Goal: Task Accomplishment & Management: Complete application form

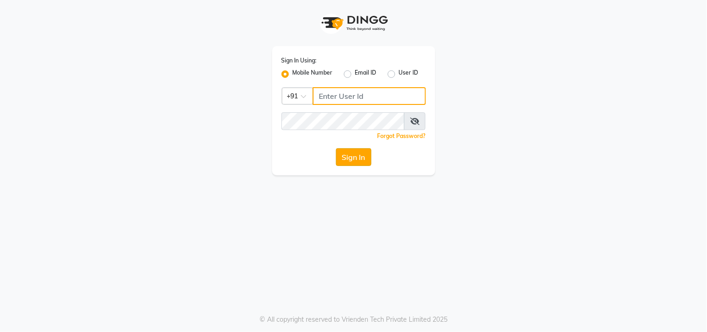
type input "7977751488"
click at [350, 154] on button "Sign In" at bounding box center [353, 157] width 35 height 18
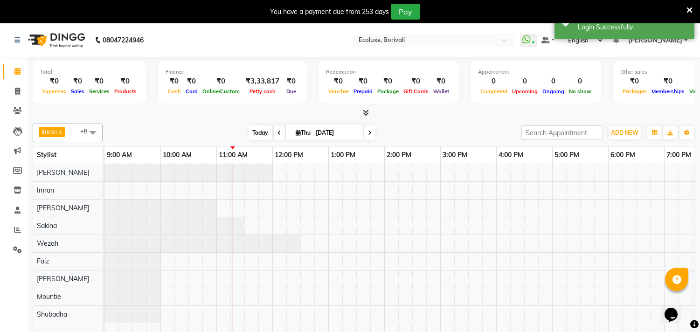
click at [260, 132] on span "Today" at bounding box center [259, 132] width 23 height 14
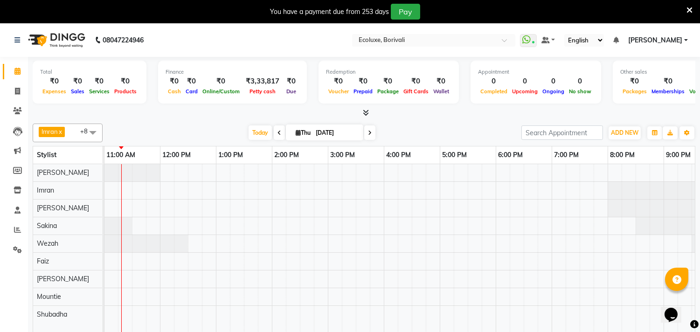
click at [368, 132] on icon at bounding box center [370, 133] width 4 height 6
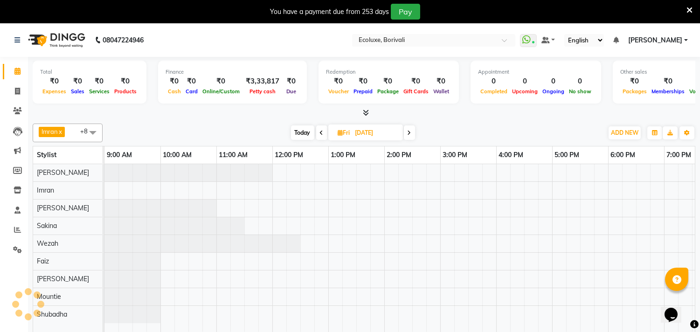
scroll to position [0, 112]
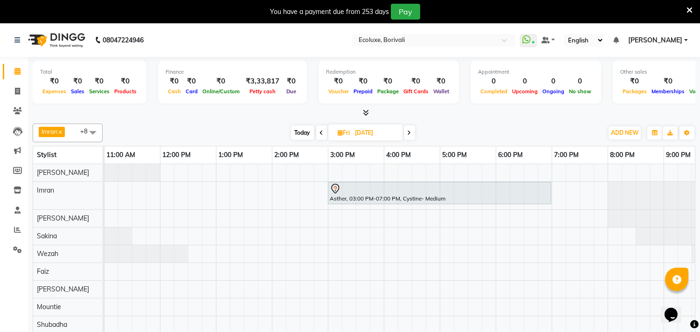
click at [408, 131] on icon at bounding box center [409, 133] width 4 height 6
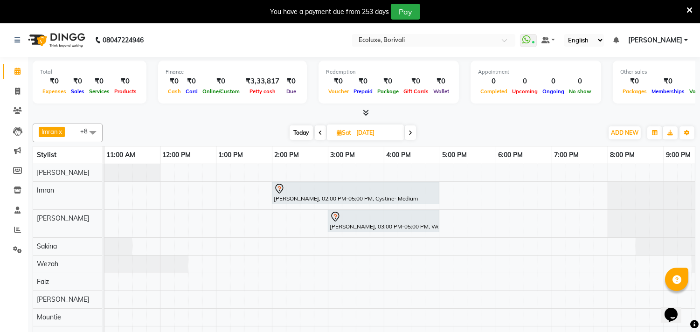
scroll to position [6, 0]
click at [411, 132] on icon at bounding box center [410, 133] width 4 height 6
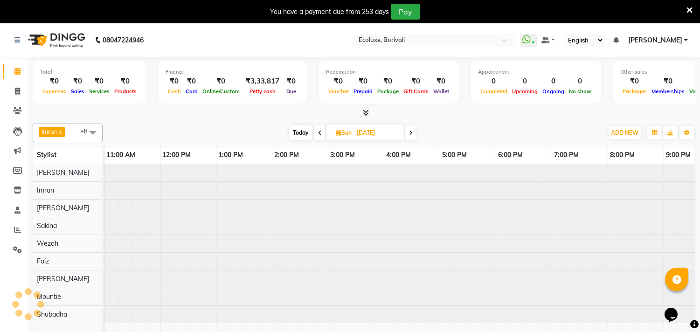
scroll to position [0, 0]
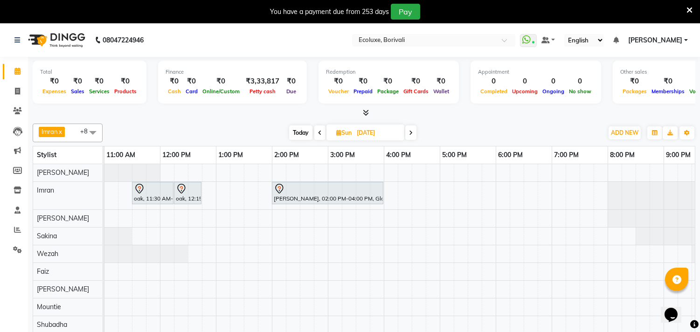
click at [407, 133] on span at bounding box center [410, 132] width 11 height 14
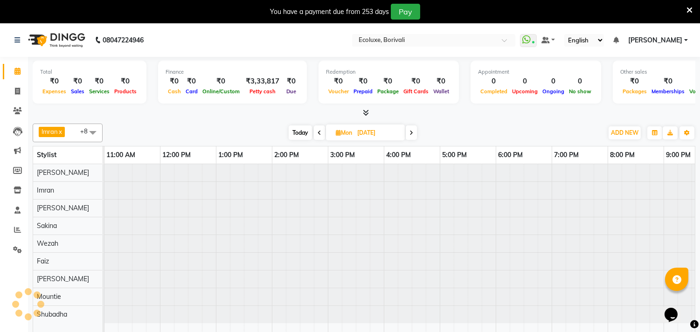
scroll to position [0, 112]
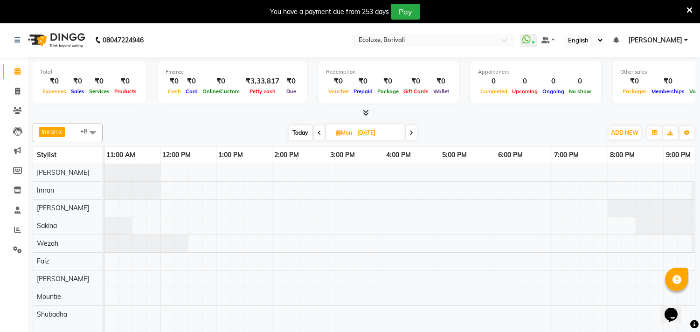
click at [301, 134] on span "Today" at bounding box center [300, 132] width 23 height 14
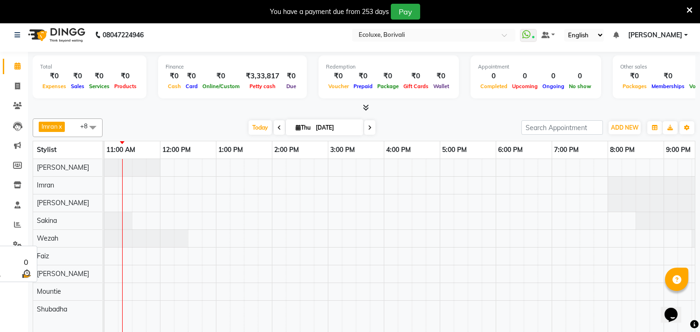
scroll to position [0, 0]
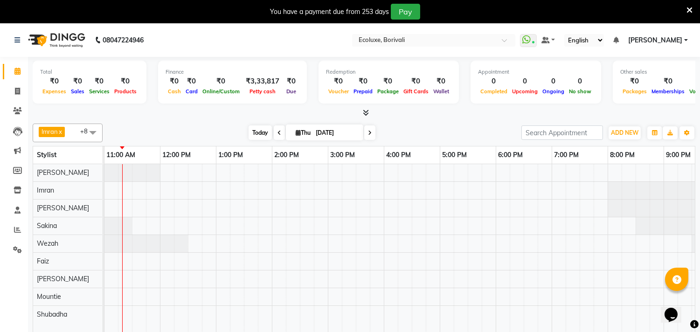
click at [249, 130] on span "Today" at bounding box center [259, 132] width 23 height 14
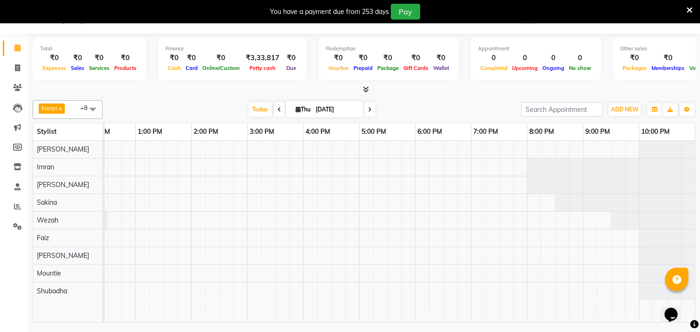
scroll to position [0, 200]
click at [362, 313] on td at bounding box center [366, 231] width 14 height 181
click at [369, 110] on span at bounding box center [369, 109] width 11 height 14
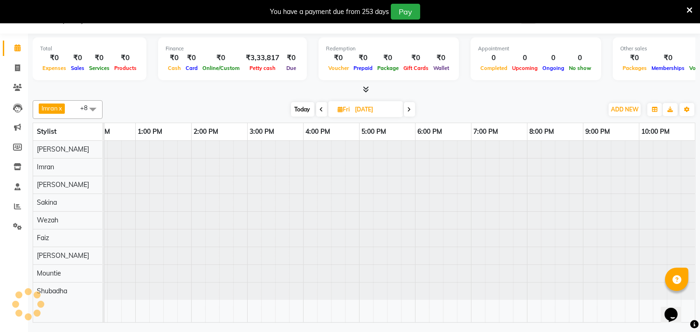
scroll to position [0, 112]
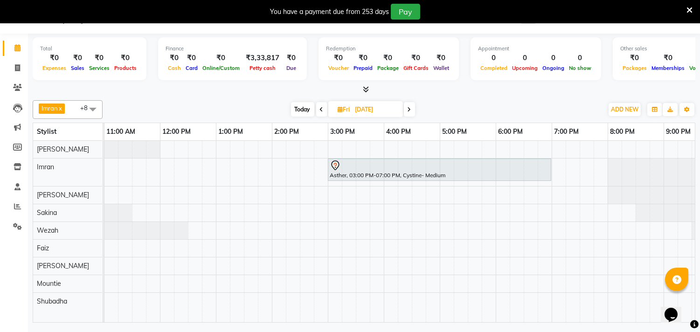
click at [408, 111] on icon at bounding box center [409, 110] width 4 height 6
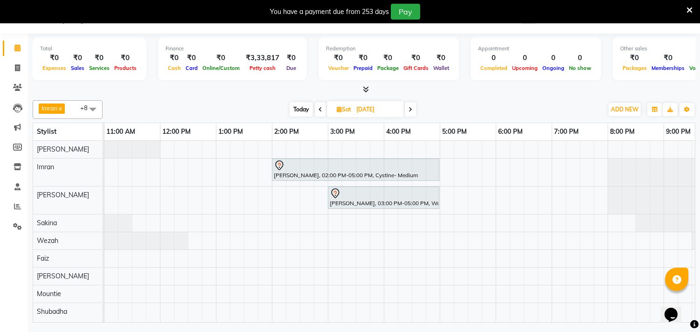
click at [409, 110] on icon at bounding box center [410, 110] width 4 height 6
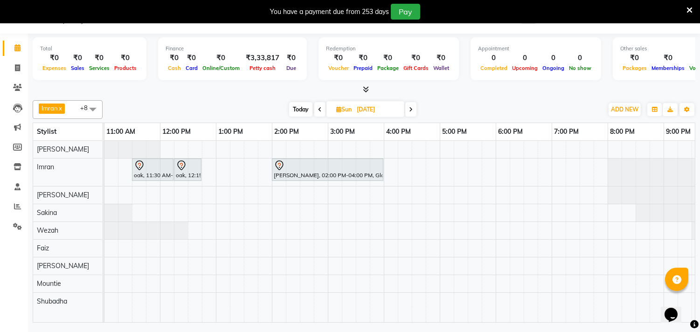
click at [411, 109] on icon at bounding box center [411, 110] width 4 height 6
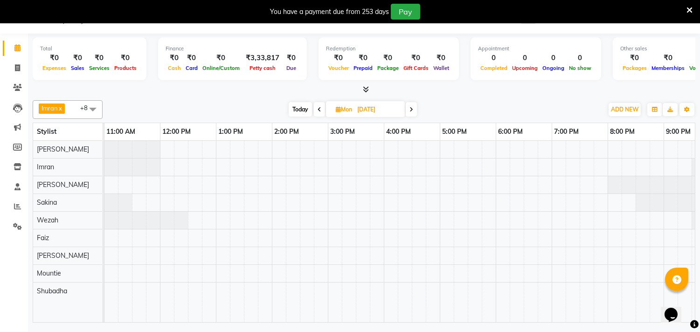
click at [319, 111] on icon at bounding box center [319, 110] width 4 height 6
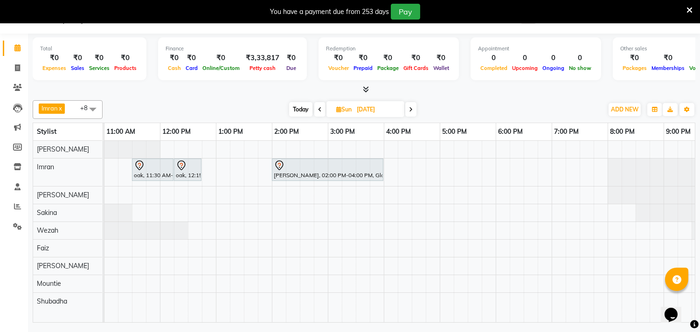
click at [410, 109] on icon at bounding box center [411, 110] width 4 height 6
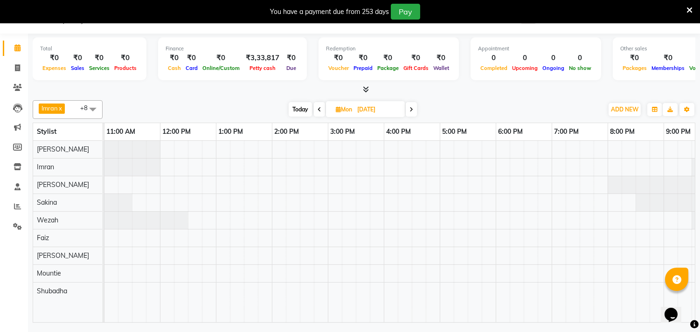
click at [412, 109] on icon at bounding box center [411, 110] width 4 height 6
click at [412, 109] on icon at bounding box center [410, 110] width 4 height 6
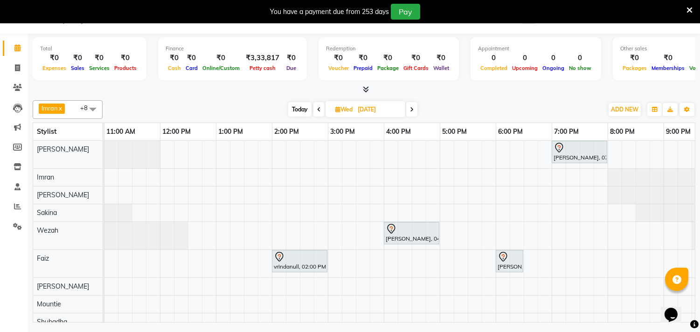
click at [412, 109] on icon at bounding box center [412, 110] width 4 height 6
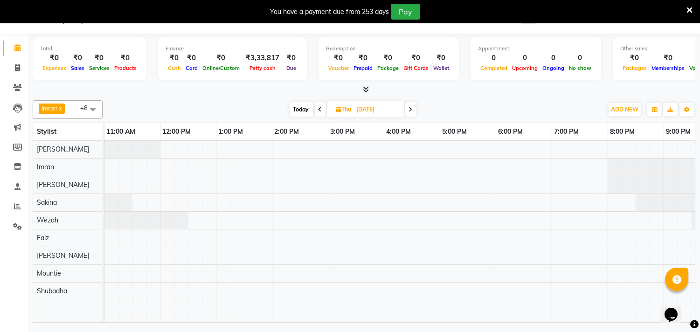
click at [321, 110] on span at bounding box center [320, 109] width 11 height 14
type input "[DATE]"
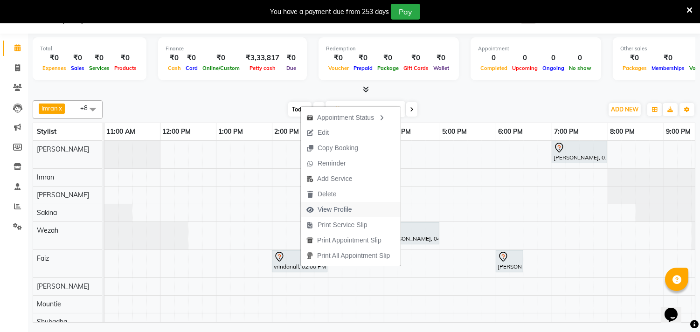
click at [333, 208] on span "View Profile" at bounding box center [334, 210] width 34 height 10
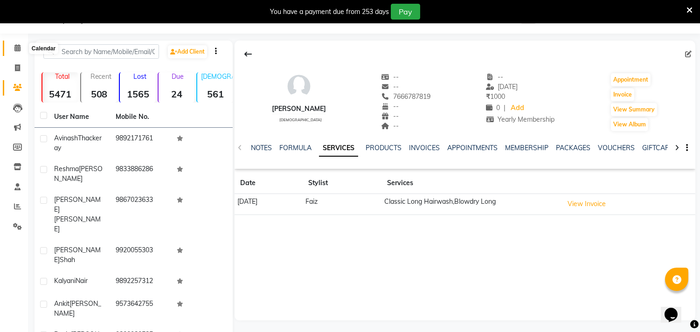
click at [18, 48] on icon at bounding box center [17, 47] width 6 height 7
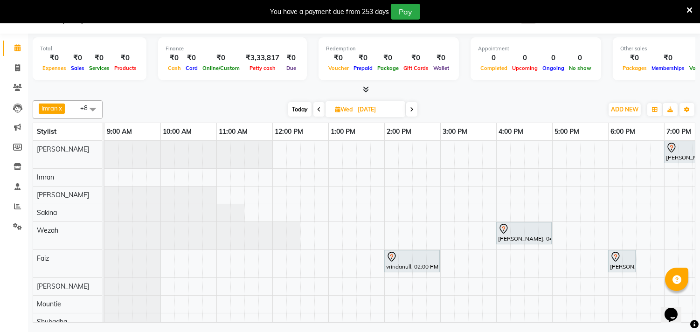
scroll to position [0, 193]
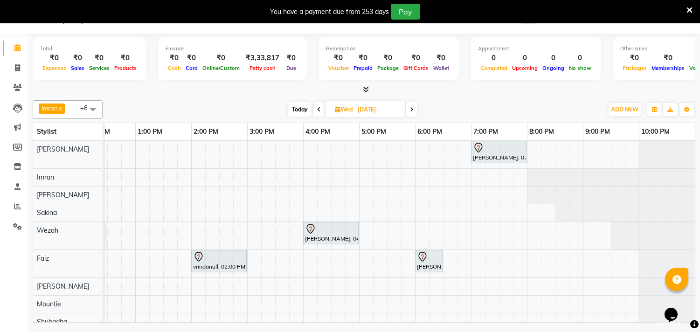
click at [412, 109] on icon at bounding box center [412, 110] width 4 height 6
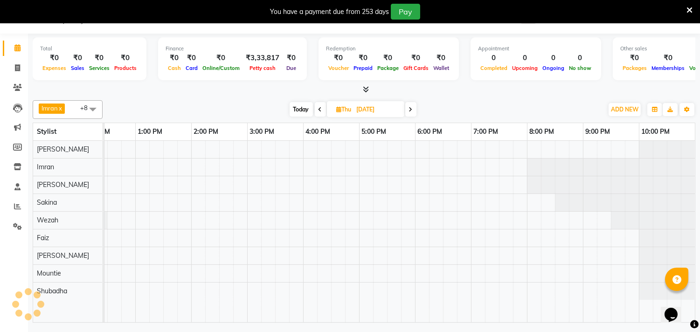
scroll to position [0, 112]
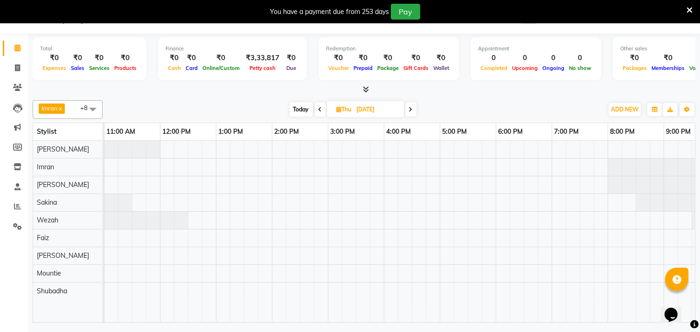
click at [318, 109] on icon at bounding box center [320, 110] width 4 height 6
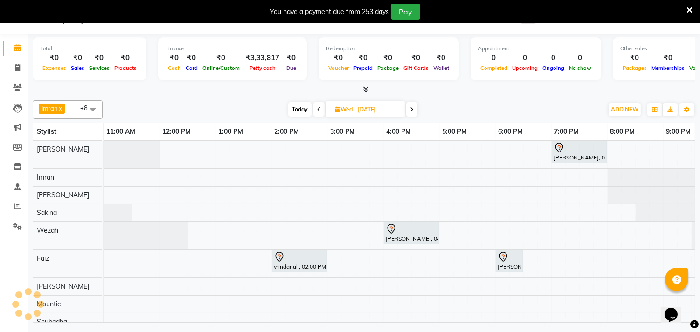
click at [318, 109] on icon at bounding box center [319, 110] width 4 height 6
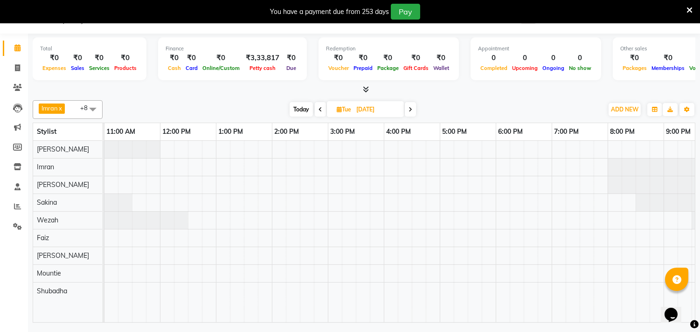
click at [408, 107] on icon at bounding box center [410, 110] width 4 height 6
type input "[DATE]"
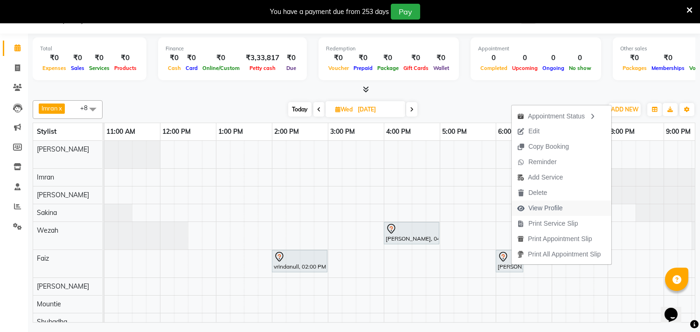
click at [556, 207] on span "View Profile" at bounding box center [545, 208] width 34 height 10
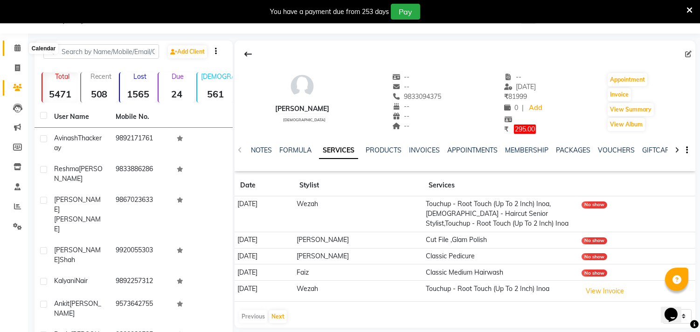
click at [16, 45] on icon at bounding box center [17, 47] width 6 height 7
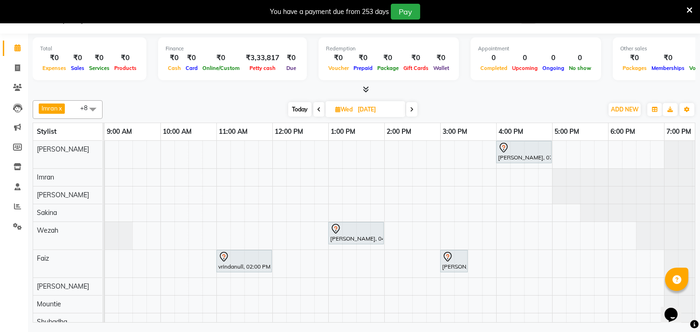
scroll to position [0, 193]
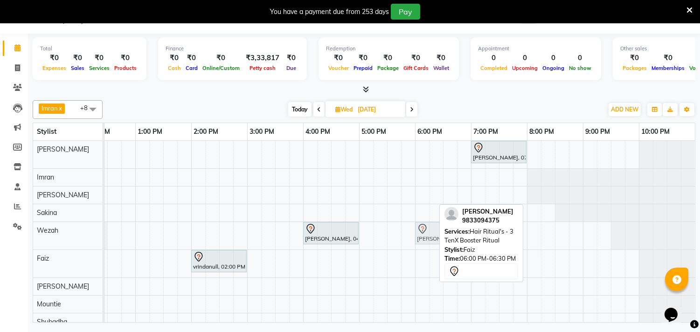
drag, startPoint x: 418, startPoint y: 271, endPoint x: 421, endPoint y: 245, distance: 26.7
click at [421, 245] on div "Priya Korhale, 07:00 PM-08:00 PM, Hair Ritual's - 3 TenX Caviar Ritual [PERSON_…" at bounding box center [302, 236] width 783 height 190
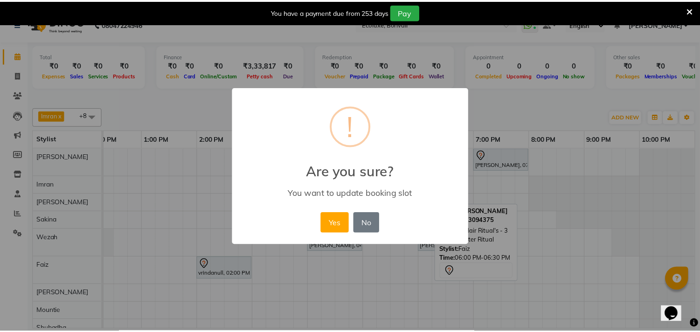
scroll to position [0, 185]
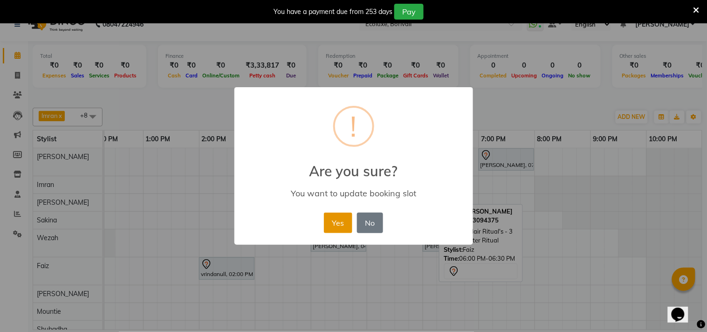
click at [329, 222] on button "Yes" at bounding box center [338, 223] width 28 height 21
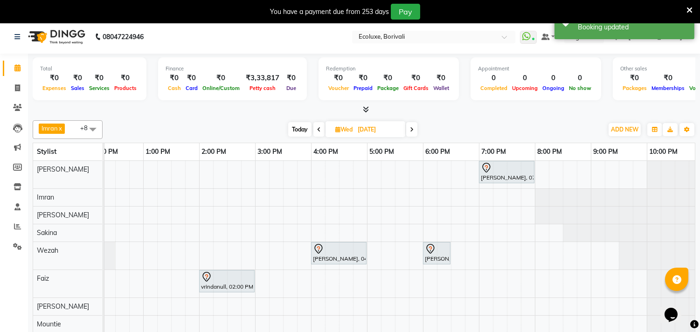
scroll to position [0, 0]
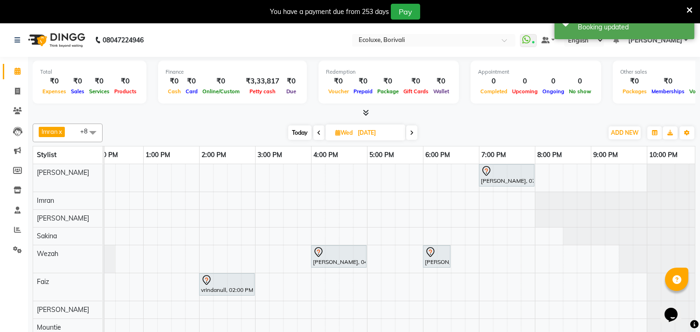
click at [413, 133] on icon at bounding box center [412, 133] width 4 height 6
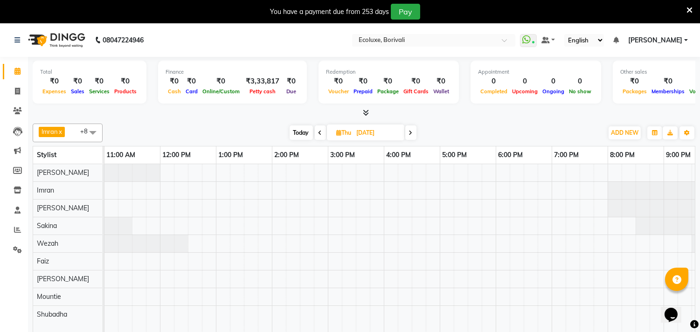
click at [306, 133] on span "Today" at bounding box center [300, 132] width 23 height 14
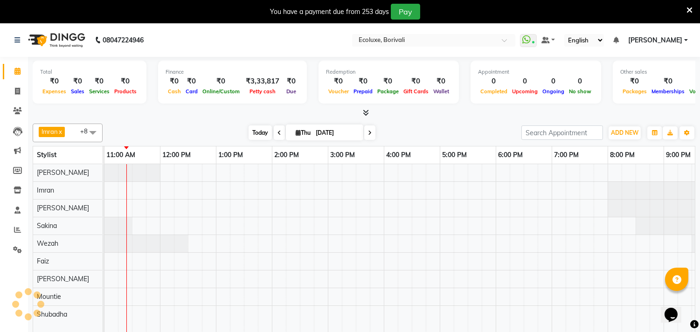
scroll to position [0, 112]
click at [259, 131] on span "Today" at bounding box center [259, 132] width 23 height 14
click at [365, 134] on span at bounding box center [369, 132] width 11 height 14
type input "[DATE]"
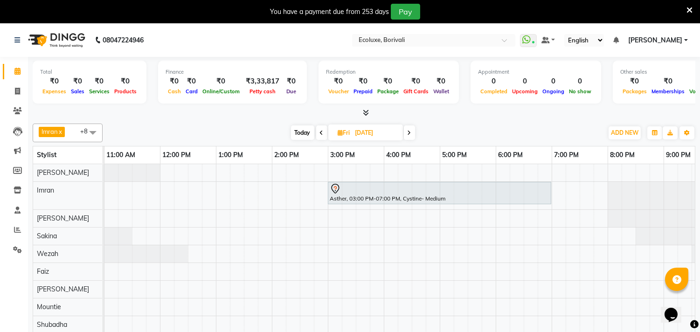
click at [388, 216] on div "Asther, 03:00 PM-07:00 PM, Cystine- Medium" at bounding box center [383, 254] width 783 height 181
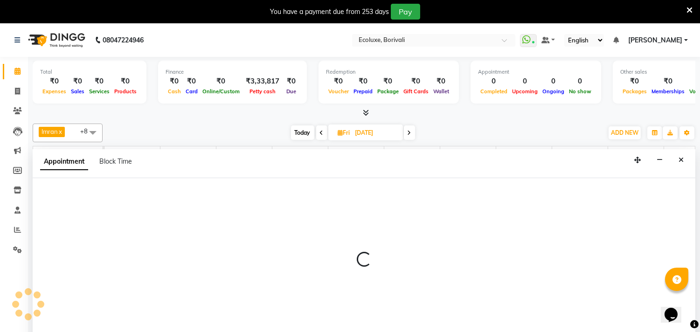
scroll to position [23, 0]
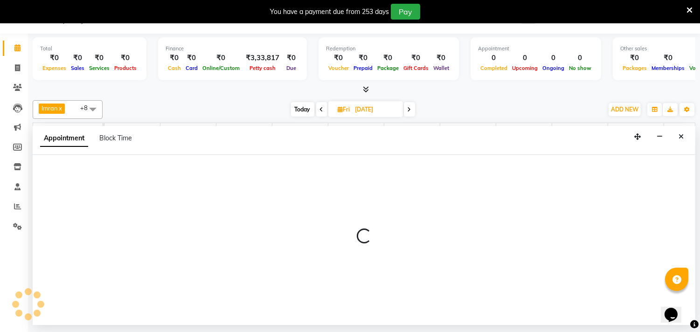
select select "36344"
select select "tentative"
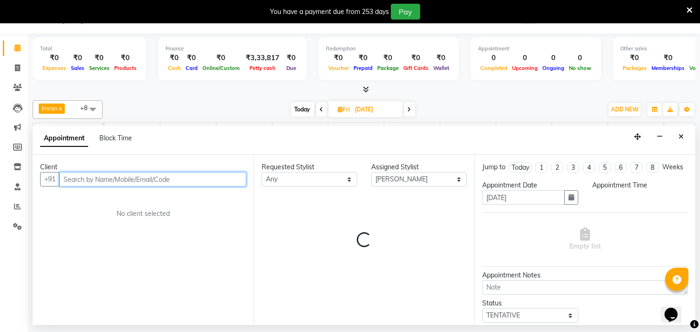
select select "960"
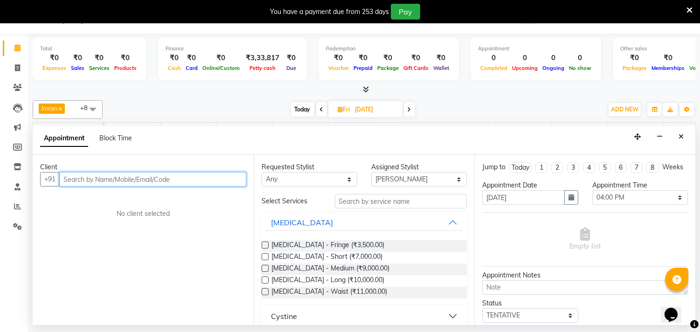
click at [211, 182] on input "text" at bounding box center [152, 179] width 187 height 14
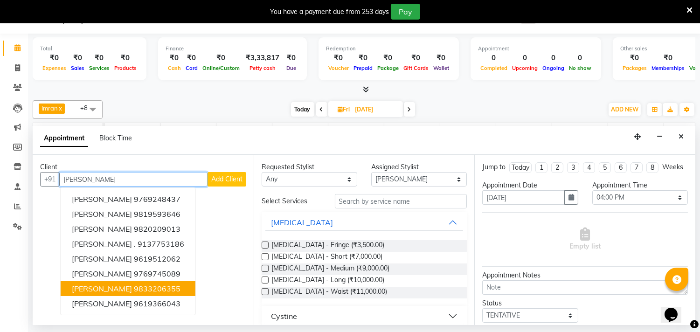
click at [178, 285] on ngb-highlight "9833206355" at bounding box center [157, 288] width 47 height 9
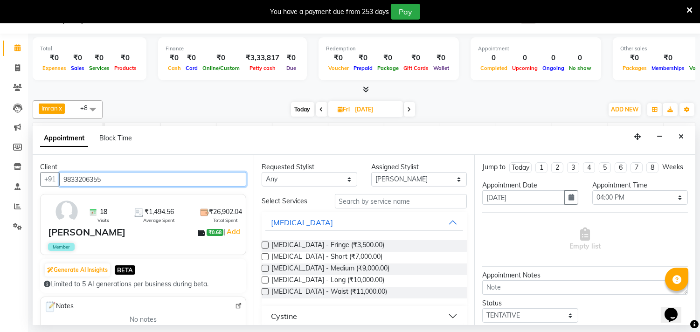
type input "9833206355"
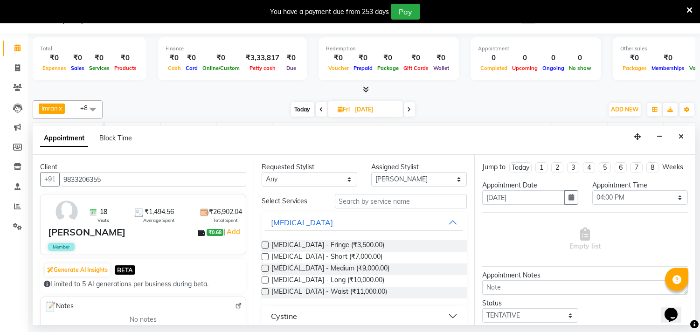
click at [306, 186] on div "Requested Stylist Any [PERSON_NAME] [PERSON_NAME] Faiz [PERSON_NAME] [PERSON_NA…" at bounding box center [364, 240] width 221 height 170
click at [310, 173] on select "Any [PERSON_NAME] [PERSON_NAME] Faiz [PERSON_NAME] Geeta [PERSON_NAME] [PERSON_…" at bounding box center [310, 179] width 96 height 14
select select "36344"
click at [262, 172] on select "Any [PERSON_NAME] [PERSON_NAME] Faiz [PERSON_NAME] Geeta [PERSON_NAME] [PERSON_…" at bounding box center [310, 179] width 96 height 14
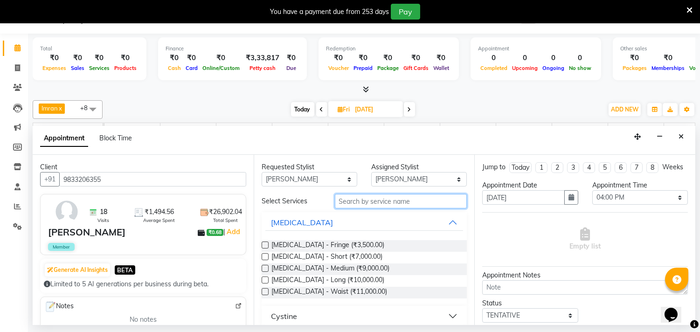
click at [352, 201] on input "text" at bounding box center [401, 201] width 132 height 14
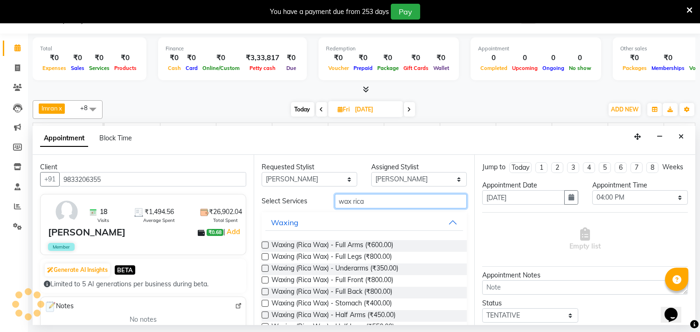
type input "wax rica"
drag, startPoint x: 266, startPoint y: 244, endPoint x: 265, endPoint y: 252, distance: 8.5
click at [266, 248] on label at bounding box center [265, 244] width 7 height 7
click at [266, 248] on input "checkbox" at bounding box center [265, 246] width 6 height 6
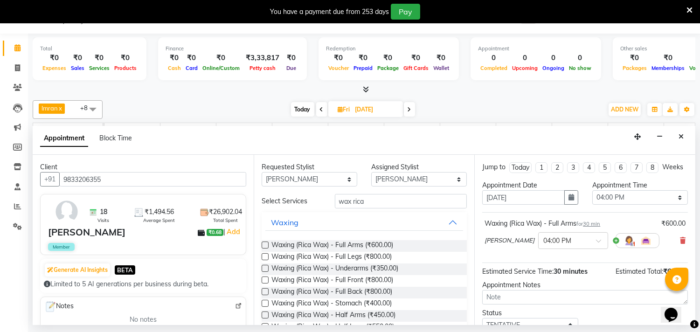
checkbox input "false"
drag, startPoint x: 264, startPoint y: 257, endPoint x: 263, endPoint y: 265, distance: 8.0
click at [264, 258] on label at bounding box center [265, 256] width 7 height 7
click at [264, 258] on input "checkbox" at bounding box center [265, 258] width 6 height 6
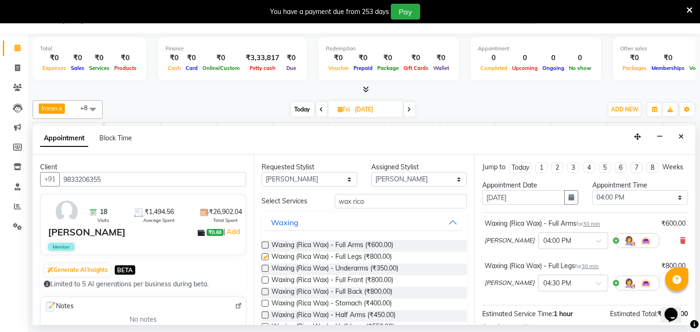
checkbox input "false"
drag, startPoint x: 263, startPoint y: 267, endPoint x: 261, endPoint y: 280, distance: 12.7
click at [263, 269] on label at bounding box center [265, 268] width 7 height 7
click at [263, 269] on input "checkbox" at bounding box center [265, 269] width 6 height 6
checkbox input "false"
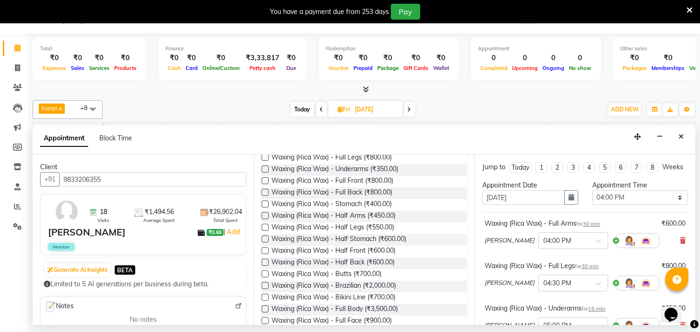
scroll to position [103, 0]
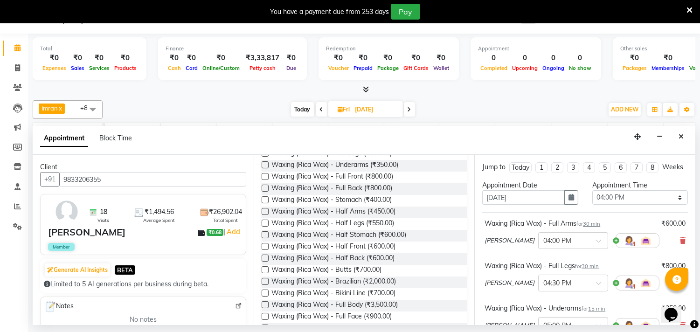
click at [264, 280] on label at bounding box center [265, 281] width 7 height 7
click at [264, 280] on input "checkbox" at bounding box center [265, 282] width 6 height 6
checkbox input "false"
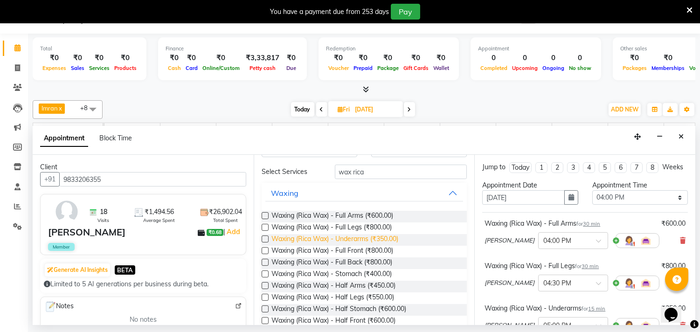
scroll to position [0, 0]
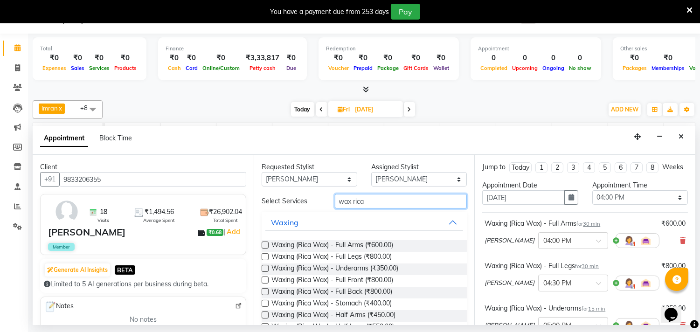
click at [379, 203] on input "wax rica" at bounding box center [401, 201] width 132 height 14
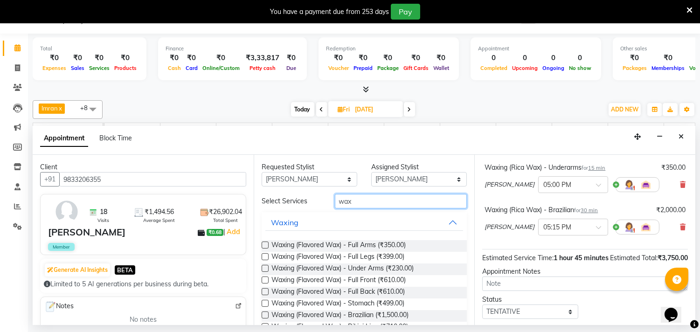
scroll to position [155, 0]
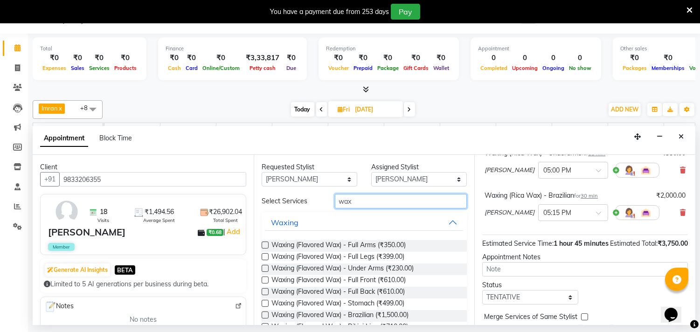
click at [434, 199] on input "wax" at bounding box center [401, 201] width 132 height 14
type input "w"
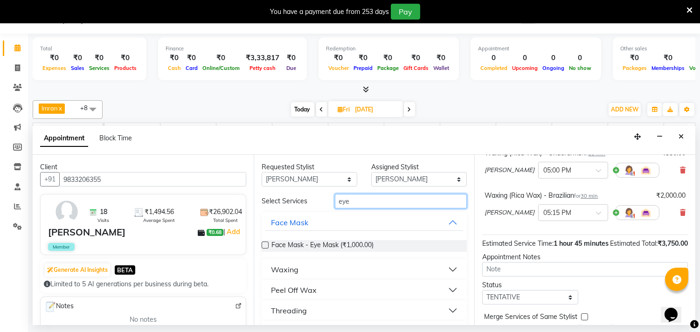
type input "eye"
click at [292, 309] on div "Threading" at bounding box center [289, 310] width 36 height 11
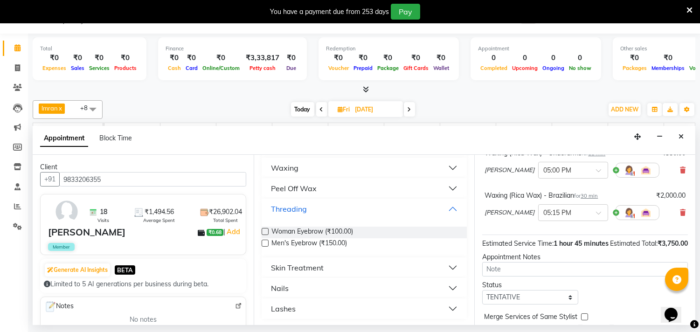
scroll to position [103, 0]
click at [266, 230] on label at bounding box center [265, 230] width 7 height 7
click at [266, 230] on input "checkbox" at bounding box center [265, 231] width 6 height 6
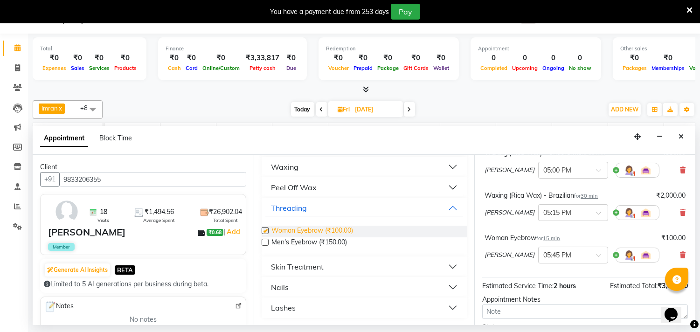
checkbox input "false"
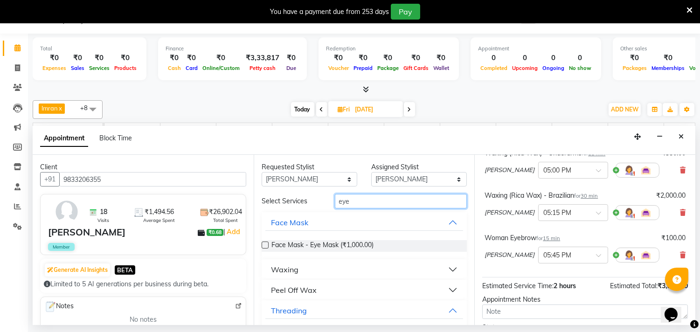
click at [358, 203] on input "eye" at bounding box center [401, 201] width 132 height 14
type input "e"
type input "upp"
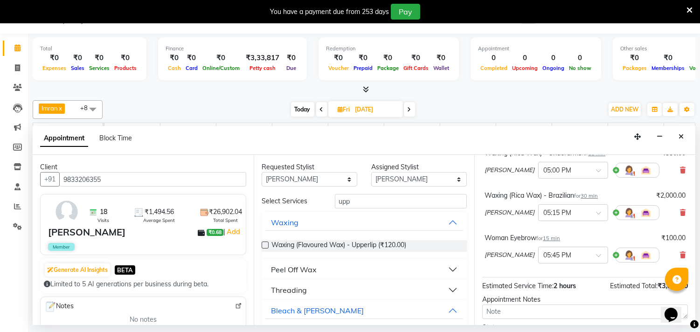
click at [296, 290] on div "Threading" at bounding box center [289, 289] width 36 height 11
drag, startPoint x: 266, startPoint y: 312, endPoint x: 281, endPoint y: 311, distance: 15.4
click at [264, 312] on label at bounding box center [265, 312] width 7 height 7
click at [264, 312] on input "checkbox" at bounding box center [265, 313] width 6 height 6
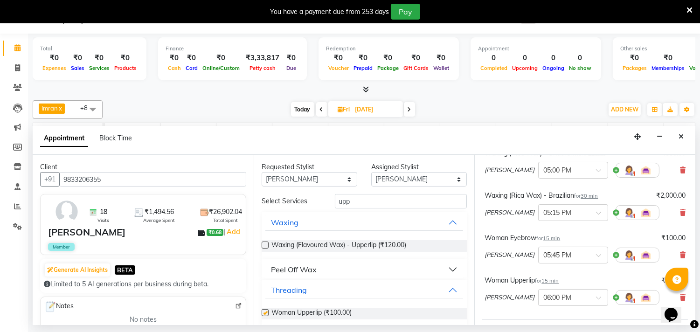
checkbox input "false"
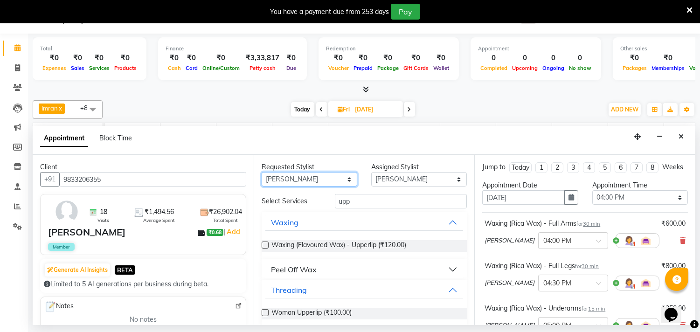
click at [338, 184] on select "Any [PERSON_NAME] [PERSON_NAME] Faiz [PERSON_NAME] Geeta [PERSON_NAME] [PERSON_…" at bounding box center [310, 179] width 96 height 14
select select "35738"
click at [262, 172] on select "Any [PERSON_NAME] [PERSON_NAME] Faiz [PERSON_NAME] Geeta [PERSON_NAME] [PERSON_…" at bounding box center [310, 179] width 96 height 14
select select "35738"
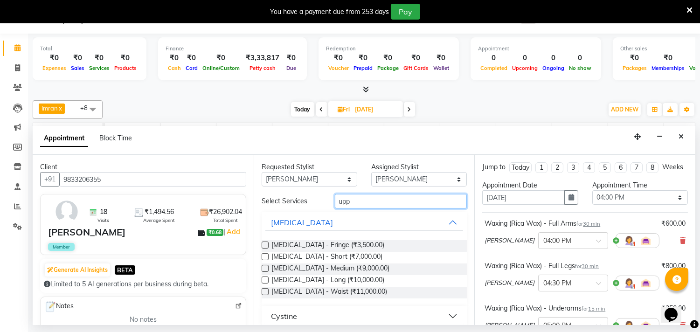
click at [364, 199] on input "upp" at bounding box center [401, 201] width 132 height 14
type input "u"
click at [352, 199] on input "t" at bounding box center [401, 201] width 132 height 14
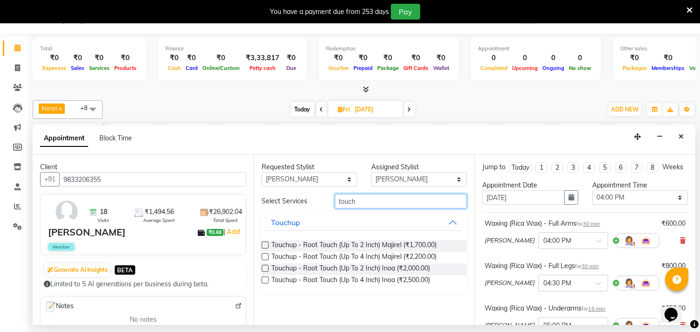
type input "touch"
click at [263, 267] on label at bounding box center [265, 268] width 7 height 7
click at [263, 267] on input "checkbox" at bounding box center [265, 269] width 6 height 6
checkbox input "false"
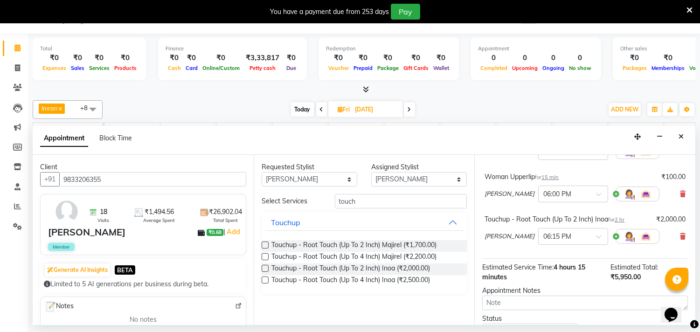
scroll to position [339, 0]
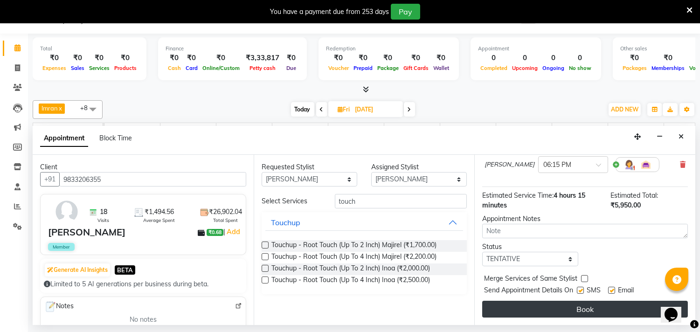
click at [537, 310] on button "Book" at bounding box center [585, 309] width 206 height 17
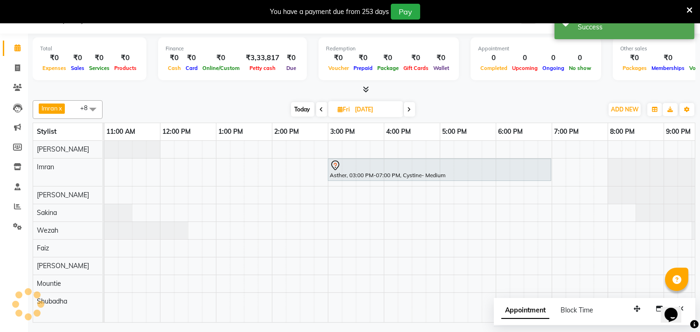
scroll to position [0, 0]
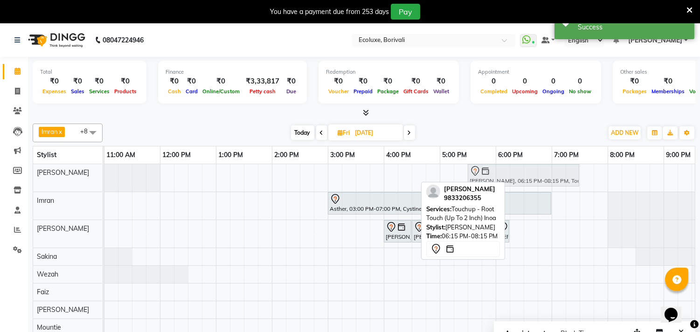
drag, startPoint x: 537, startPoint y: 171, endPoint x: 489, endPoint y: 175, distance: 47.7
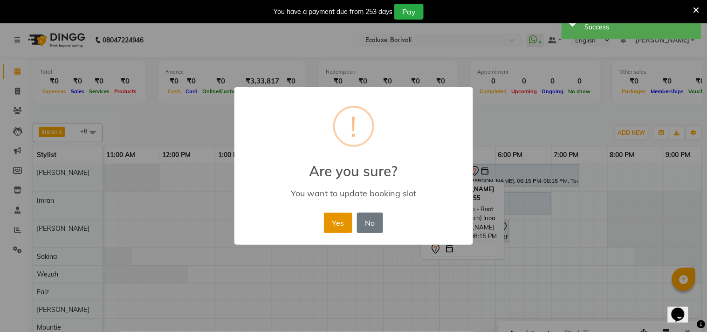
click at [333, 215] on button "Yes" at bounding box center [338, 223] width 28 height 21
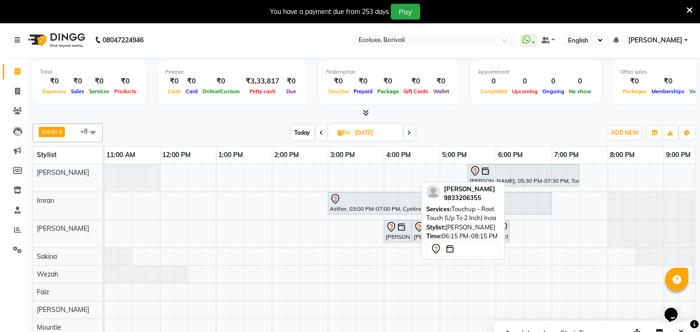
click at [407, 134] on span at bounding box center [409, 132] width 11 height 14
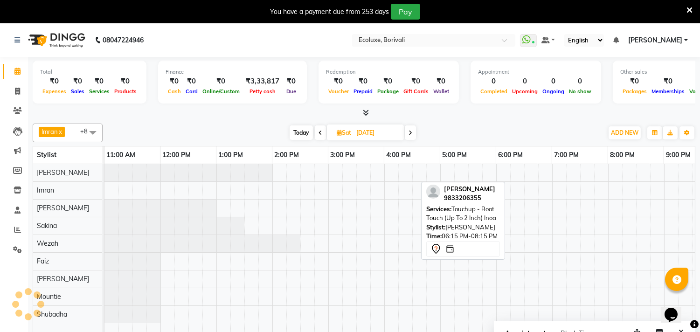
scroll to position [0, 112]
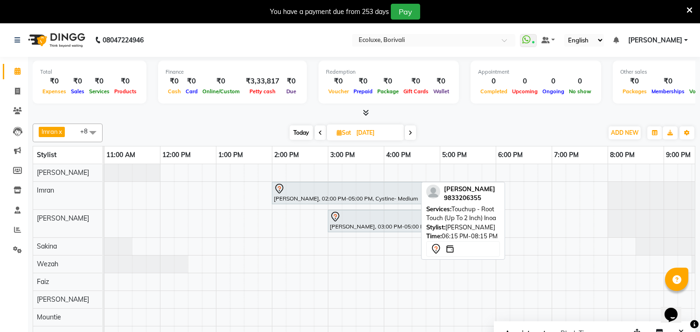
click at [411, 134] on icon at bounding box center [410, 133] width 4 height 6
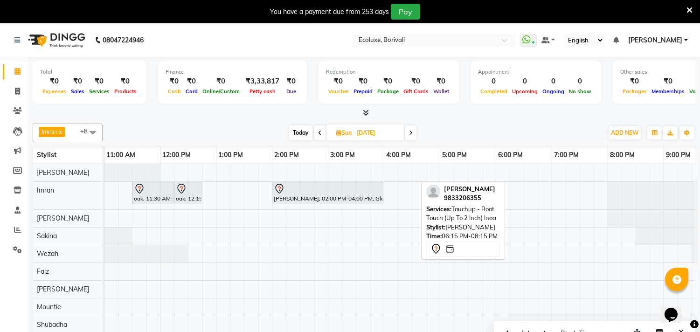
click at [412, 134] on icon at bounding box center [411, 133] width 4 height 6
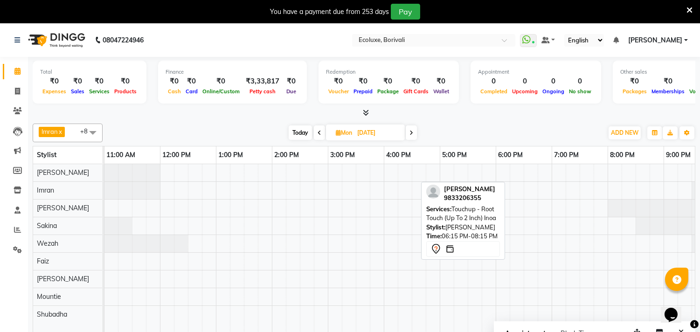
click at [413, 133] on span at bounding box center [411, 132] width 11 height 14
type input "[DATE]"
click at [348, 208] on div at bounding box center [383, 254] width 783 height 181
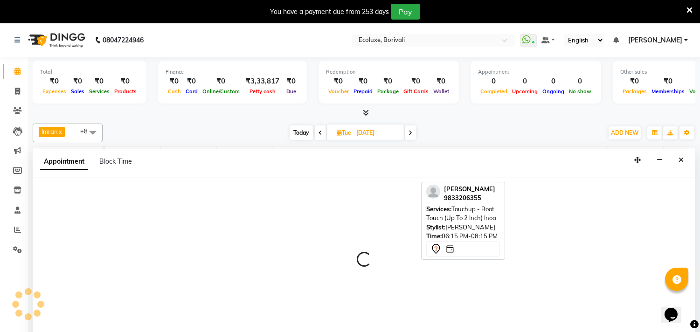
scroll to position [23, 0]
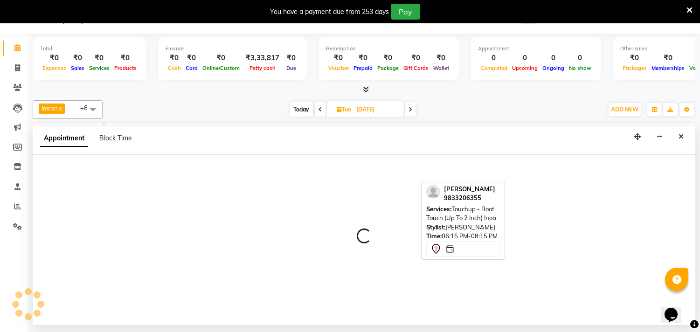
select select "36344"
select select "tentative"
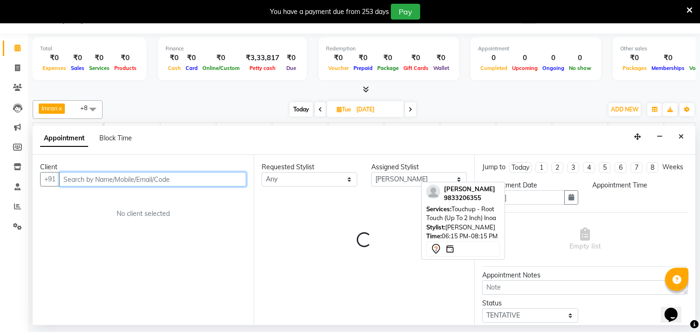
select select "915"
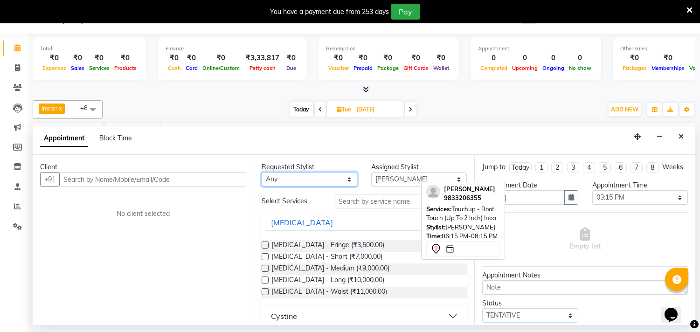
click at [335, 182] on select "Any [PERSON_NAME] [PERSON_NAME] Faiz [PERSON_NAME] Geeta [PERSON_NAME] [PERSON_…" at bounding box center [310, 179] width 96 height 14
select select "36344"
click at [262, 172] on select "Any [PERSON_NAME] [PERSON_NAME] Faiz [PERSON_NAME] Geeta [PERSON_NAME] [PERSON_…" at bounding box center [310, 179] width 96 height 14
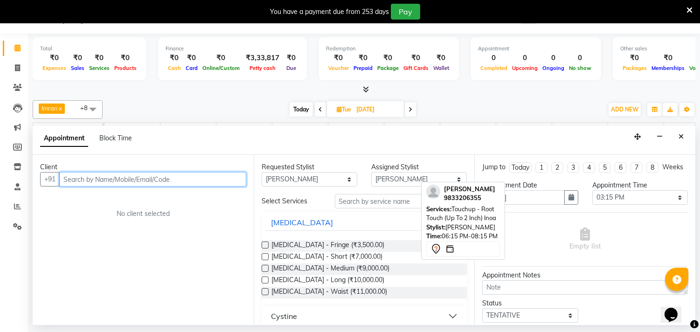
click at [207, 179] on input "text" at bounding box center [152, 179] width 187 height 14
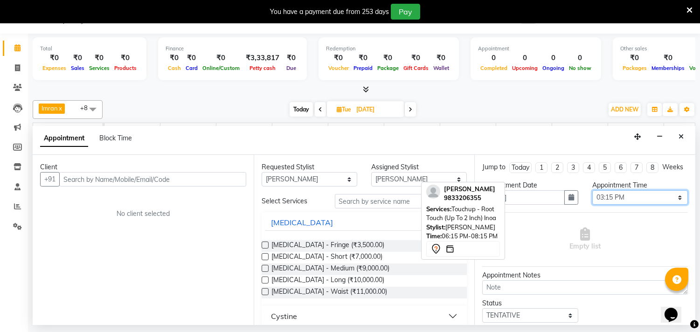
click at [616, 205] on select "Select 10:00 AM 10:15 AM 10:30 AM 10:45 AM 11:00 AM 11:15 AM 11:30 AM 11:45 AM …" at bounding box center [640, 197] width 96 height 14
select select "930"
click at [592, 199] on select "Select 10:00 AM 10:15 AM 10:30 AM 10:45 AM 11:00 AM 11:15 AM 11:30 AM 11:45 AM …" at bounding box center [640, 197] width 96 height 14
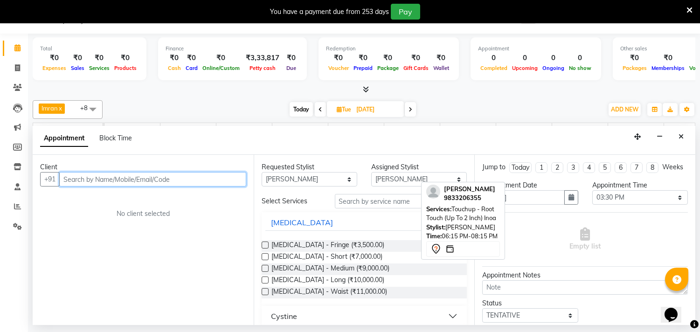
click at [192, 179] on input "text" at bounding box center [152, 179] width 187 height 14
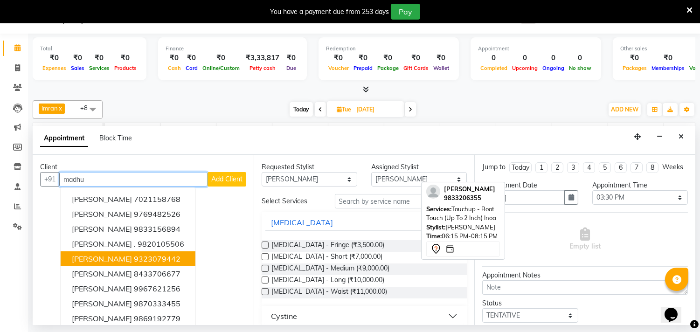
scroll to position [20, 0]
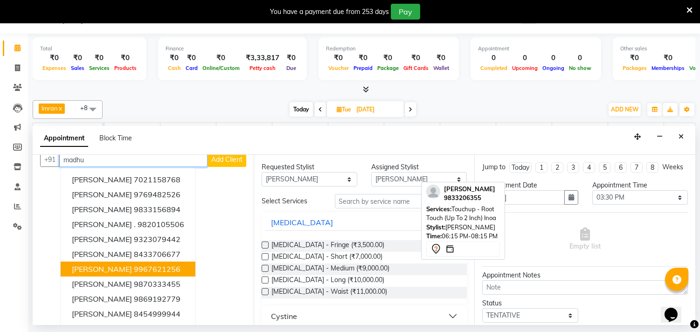
click at [109, 268] on span "[PERSON_NAME]" at bounding box center [102, 268] width 60 height 9
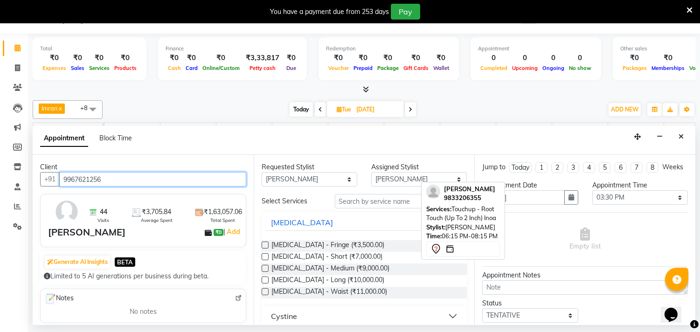
type input "9967621256"
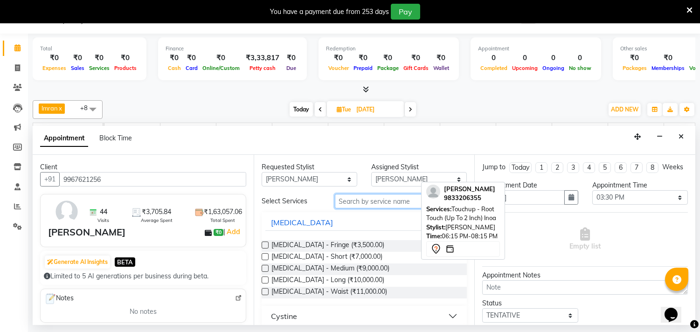
click at [347, 199] on input "text" at bounding box center [401, 201] width 132 height 14
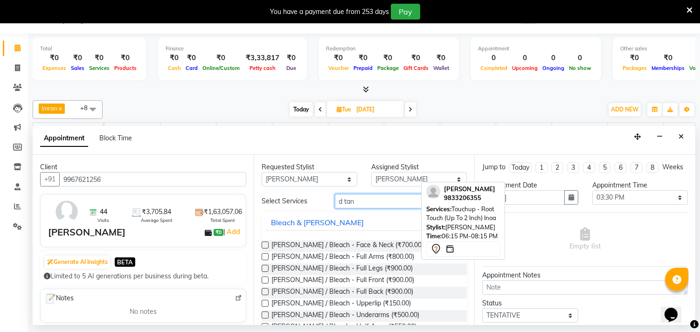
type input "d tan"
click at [265, 244] on label at bounding box center [265, 244] width 7 height 7
click at [265, 244] on input "checkbox" at bounding box center [265, 246] width 6 height 6
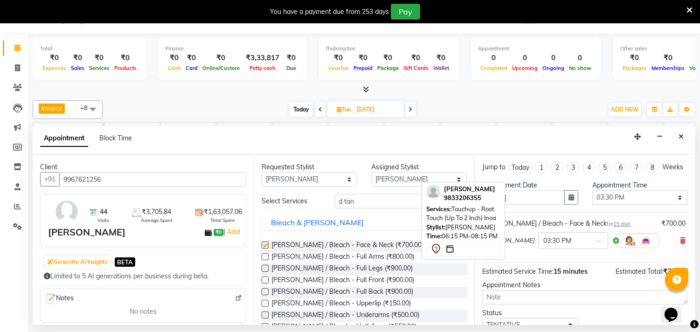
checkbox input "false"
click at [362, 197] on input "d tan" at bounding box center [401, 201] width 132 height 14
type input "d"
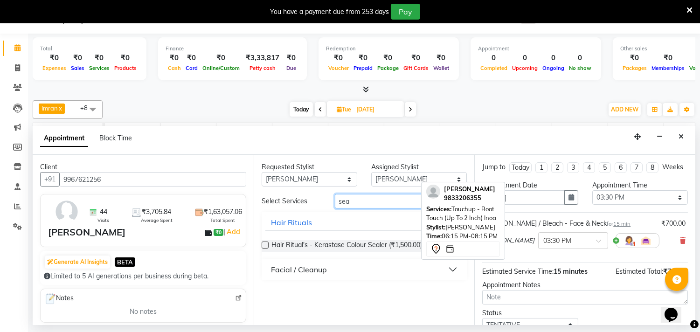
type input "sea"
drag, startPoint x: 276, startPoint y: 271, endPoint x: 278, endPoint y: 276, distance: 5.0
click at [276, 271] on div "Facial / Cleanup" at bounding box center [299, 269] width 56 height 11
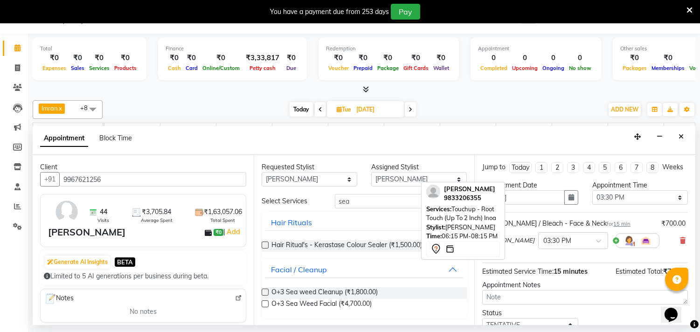
click at [263, 303] on label at bounding box center [265, 303] width 7 height 7
click at [263, 303] on input "checkbox" at bounding box center [265, 305] width 6 height 6
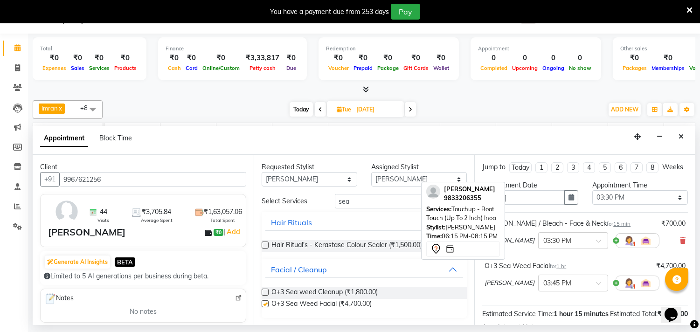
checkbox input "false"
click at [400, 201] on input "sea" at bounding box center [401, 201] width 132 height 14
type input "s"
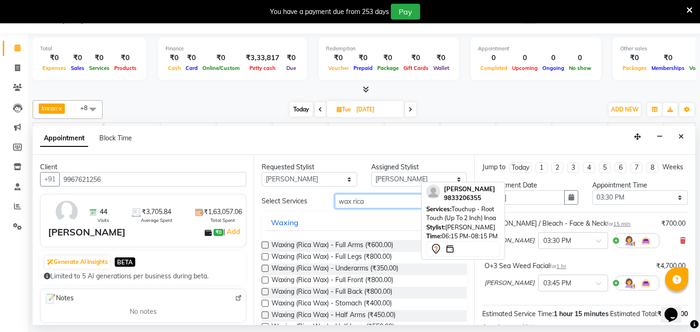
type input "wax rica"
drag, startPoint x: 265, startPoint y: 244, endPoint x: 267, endPoint y: 253, distance: 9.6
click at [265, 245] on label at bounding box center [265, 244] width 7 height 7
click at [265, 245] on input "checkbox" at bounding box center [265, 246] width 6 height 6
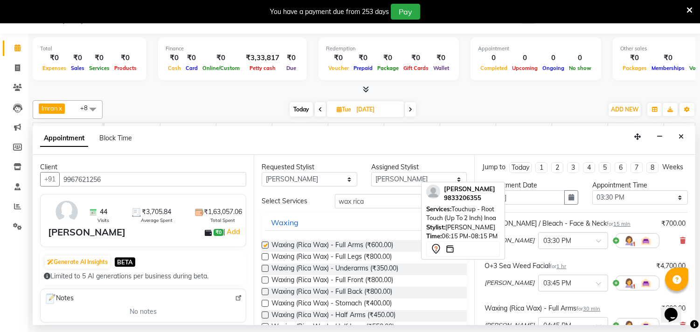
checkbox input "false"
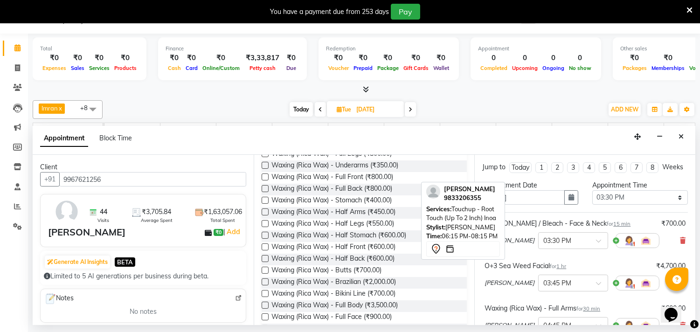
scroll to position [103, 0]
click at [266, 222] on label at bounding box center [265, 223] width 7 height 7
click at [266, 222] on input "checkbox" at bounding box center [265, 224] width 6 height 6
checkbox input "false"
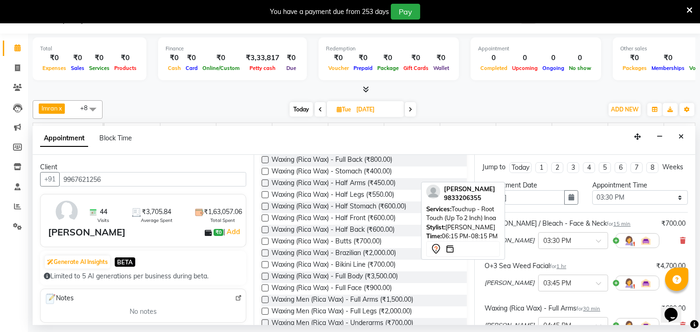
scroll to position [0, 0]
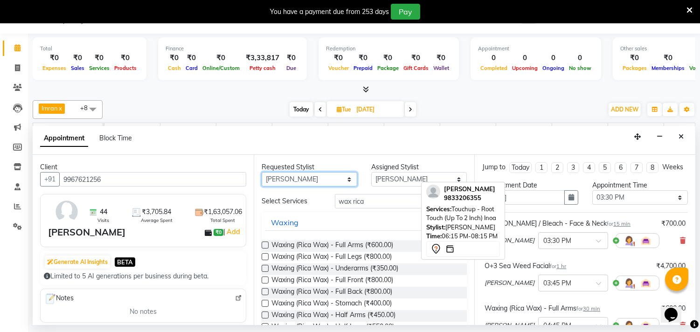
click at [337, 184] on select "Any [PERSON_NAME] [PERSON_NAME] Faiz [PERSON_NAME] Geeta [PERSON_NAME] [PERSON_…" at bounding box center [310, 179] width 96 height 14
select select "35738"
click at [262, 172] on select "Any [PERSON_NAME] [PERSON_NAME] Faiz [PERSON_NAME] Geeta [PERSON_NAME] [PERSON_…" at bounding box center [310, 179] width 96 height 14
select select "35738"
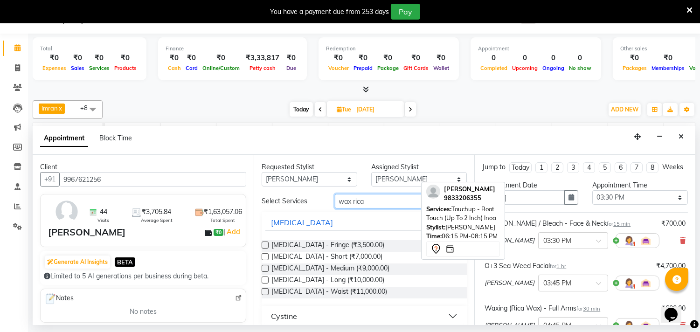
click at [390, 198] on input "wax rica" at bounding box center [401, 201] width 132 height 14
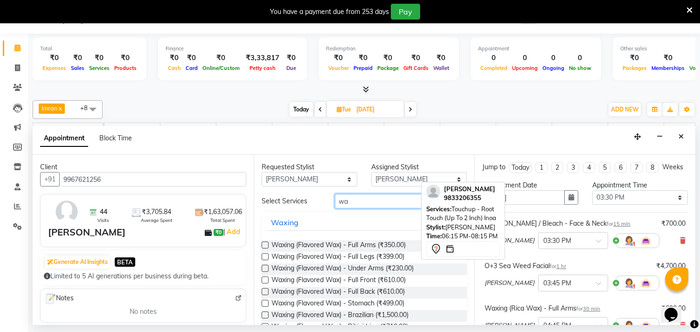
type input "w"
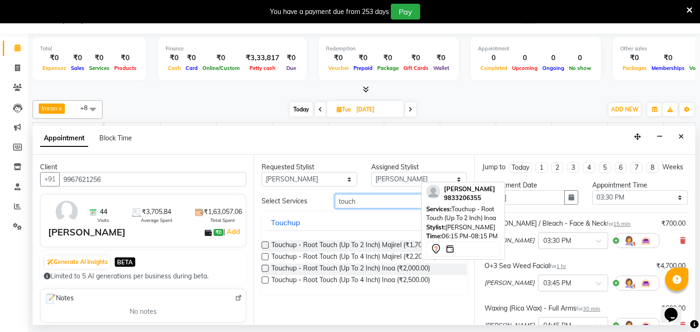
type input "touch"
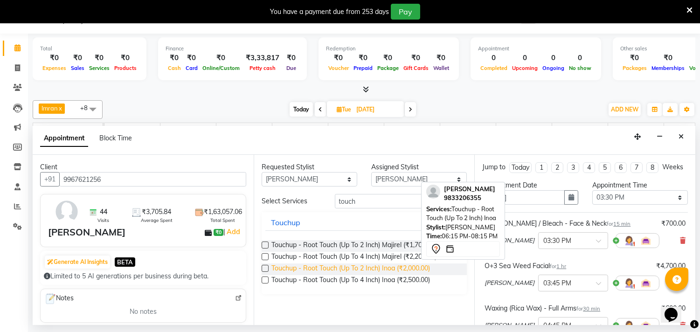
drag, startPoint x: 264, startPoint y: 266, endPoint x: 284, endPoint y: 273, distance: 21.7
click at [265, 266] on label at bounding box center [265, 268] width 7 height 7
click at [265, 266] on input "checkbox" at bounding box center [265, 269] width 6 height 6
checkbox input "false"
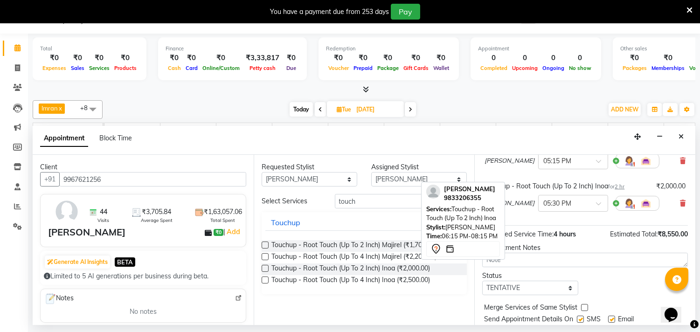
scroll to position [244, 0]
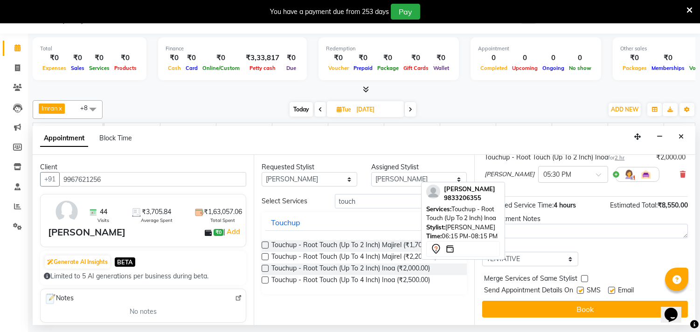
click at [541, 315] on button "Book" at bounding box center [585, 309] width 206 height 17
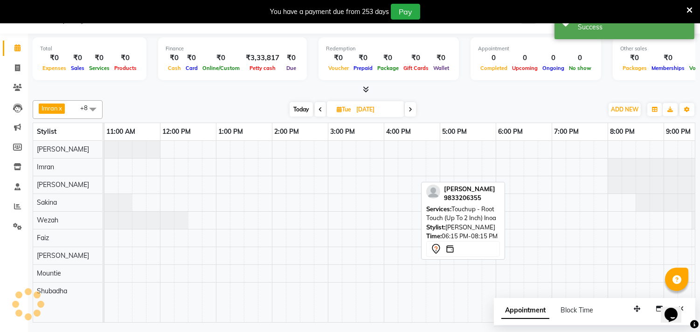
scroll to position [0, 0]
